Goal: Find specific page/section: Find specific page/section

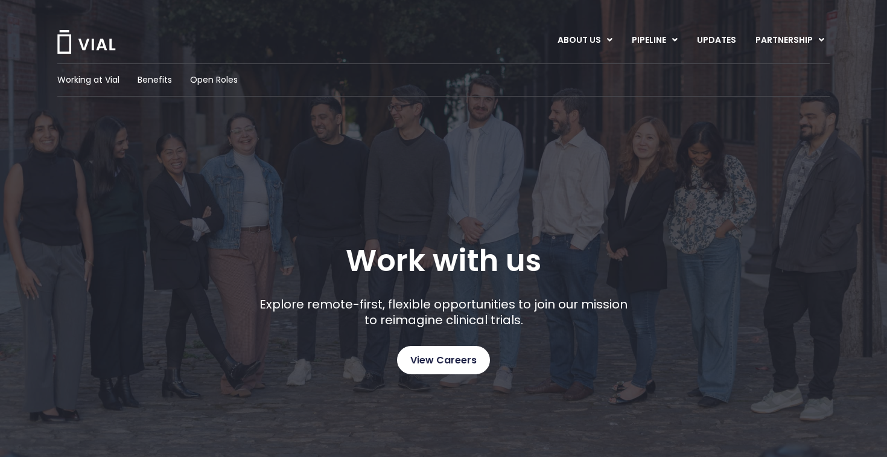
click at [465, 360] on span "View Careers" at bounding box center [443, 360] width 66 height 16
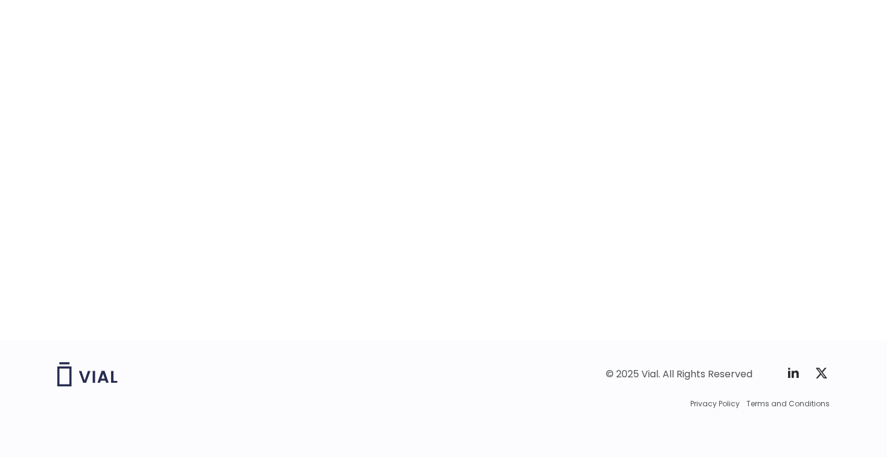
scroll to position [1907, 0]
click at [755, 225] on div "career opportunities Explore our open roles" at bounding box center [443, 81] width 772 height 518
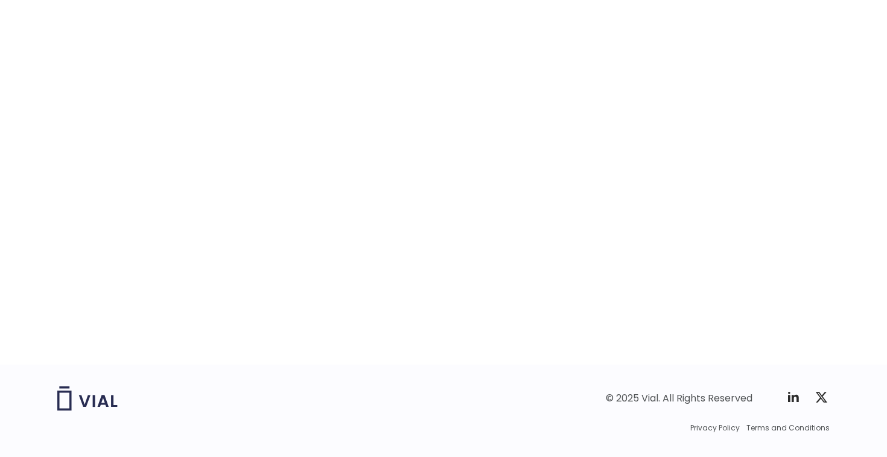
click at [755, 223] on div "career opportunities Explore our open roles" at bounding box center [443, 105] width 772 height 518
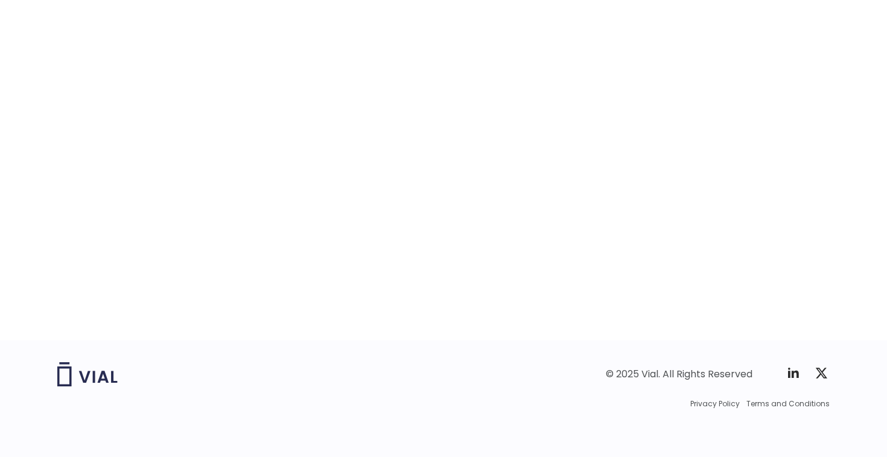
click at [747, 147] on div "career opportunities Explore our open roles" at bounding box center [443, 81] width 772 height 518
click at [737, 159] on div "career opportunities Explore our open roles" at bounding box center [443, 81] width 772 height 518
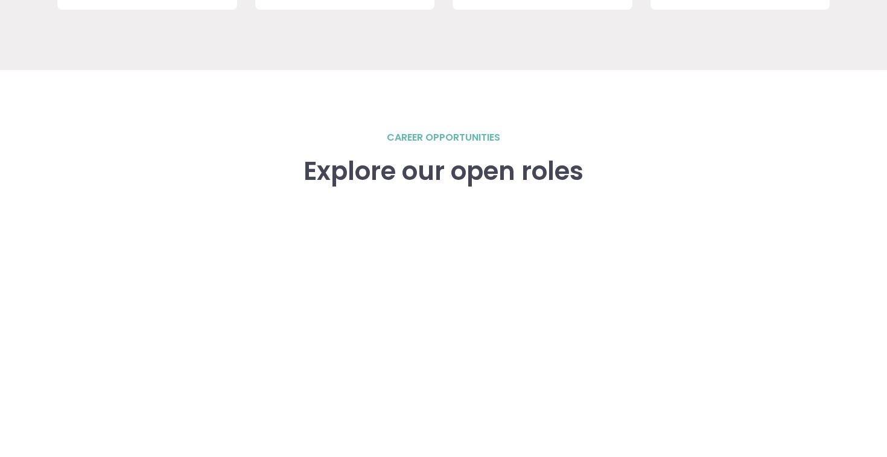
scroll to position [1594, 0]
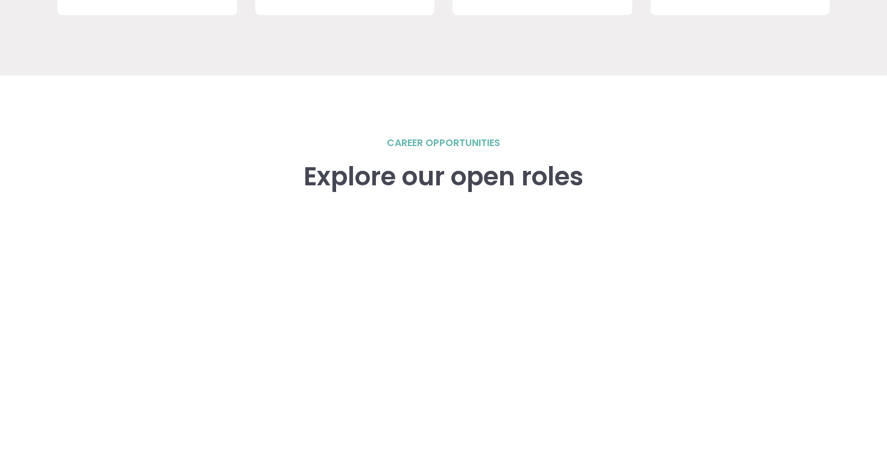
click at [700, 116] on div "career opportunities Explore our open roles" at bounding box center [443, 364] width 772 height 578
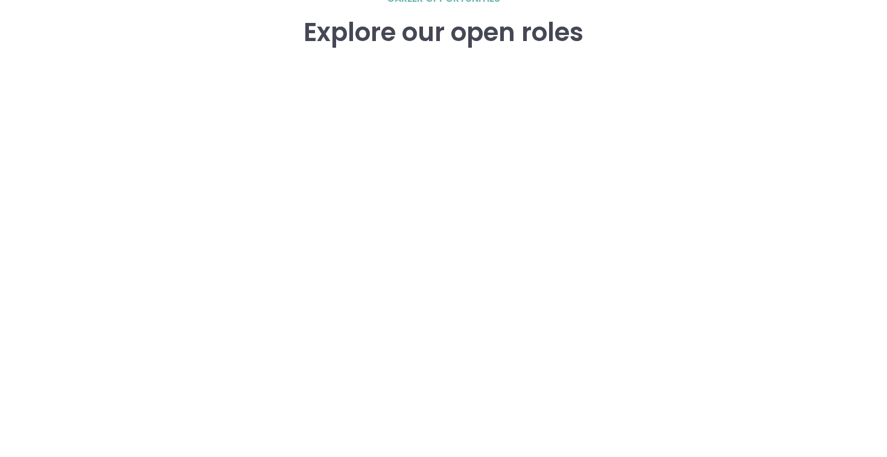
scroll to position [1738, 0]
